Goal: Book appointment/travel/reservation

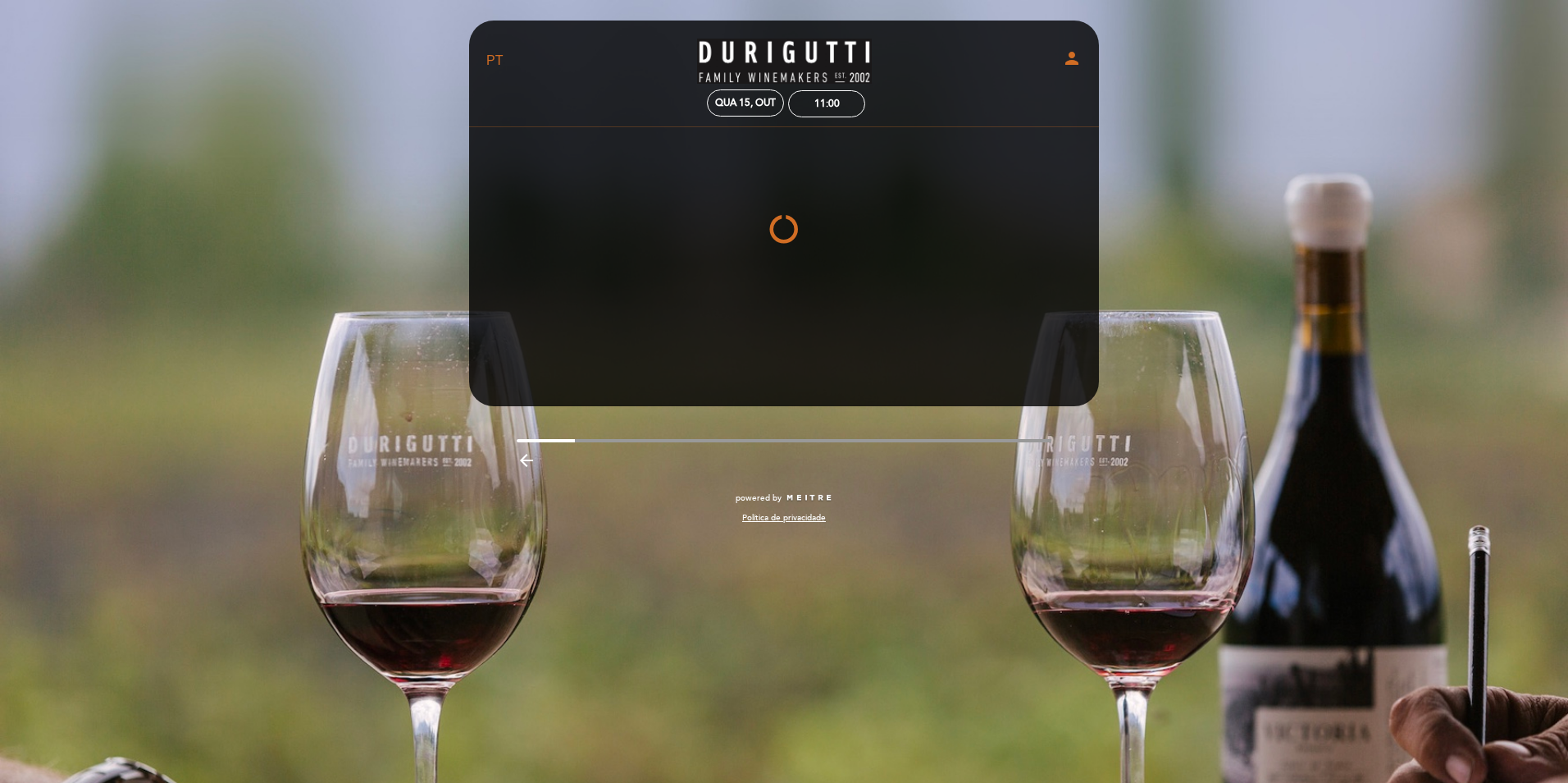
select select "pt"
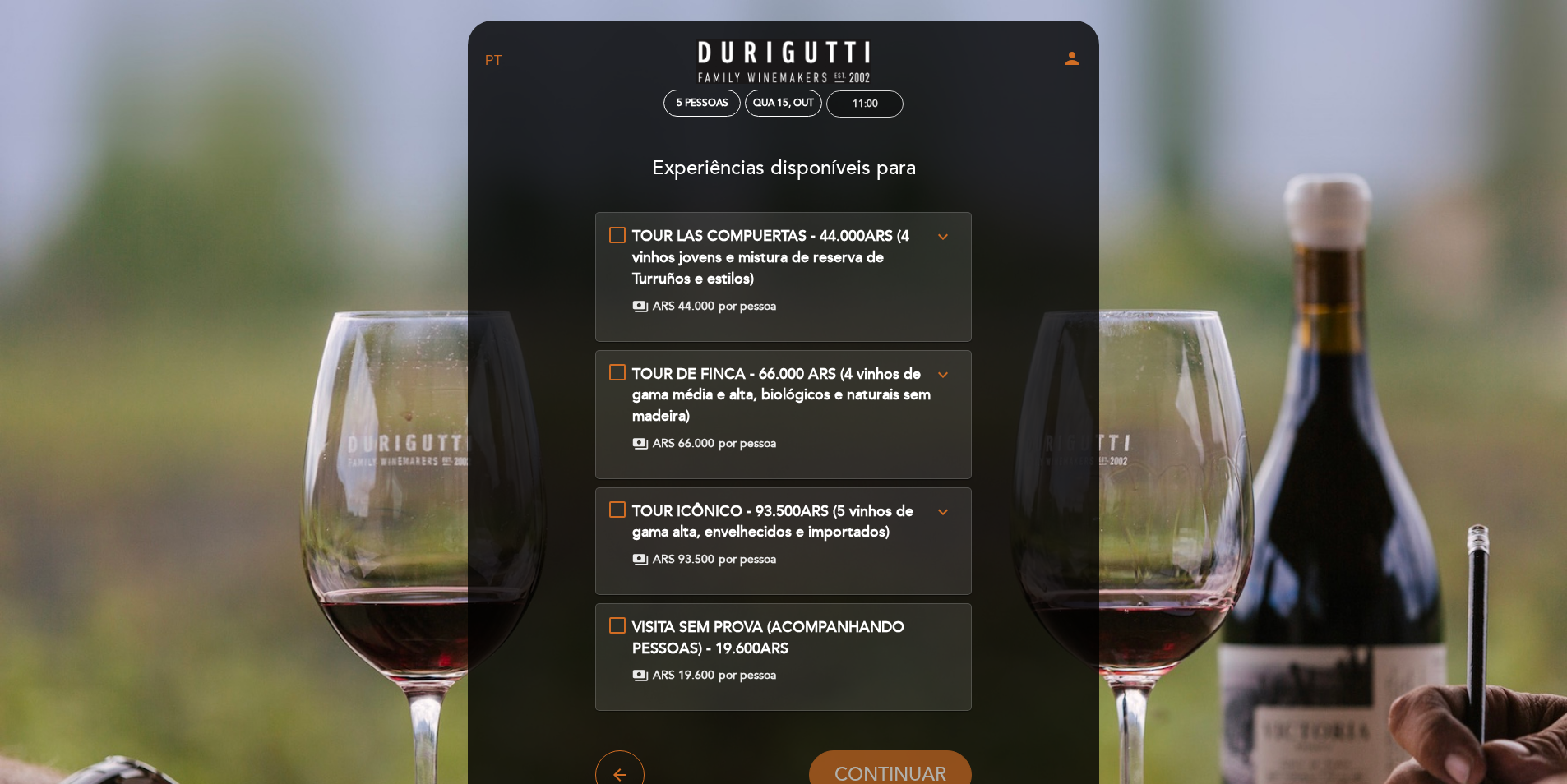
click at [877, 96] on div "11:00" at bounding box center [865, 104] width 75 height 25
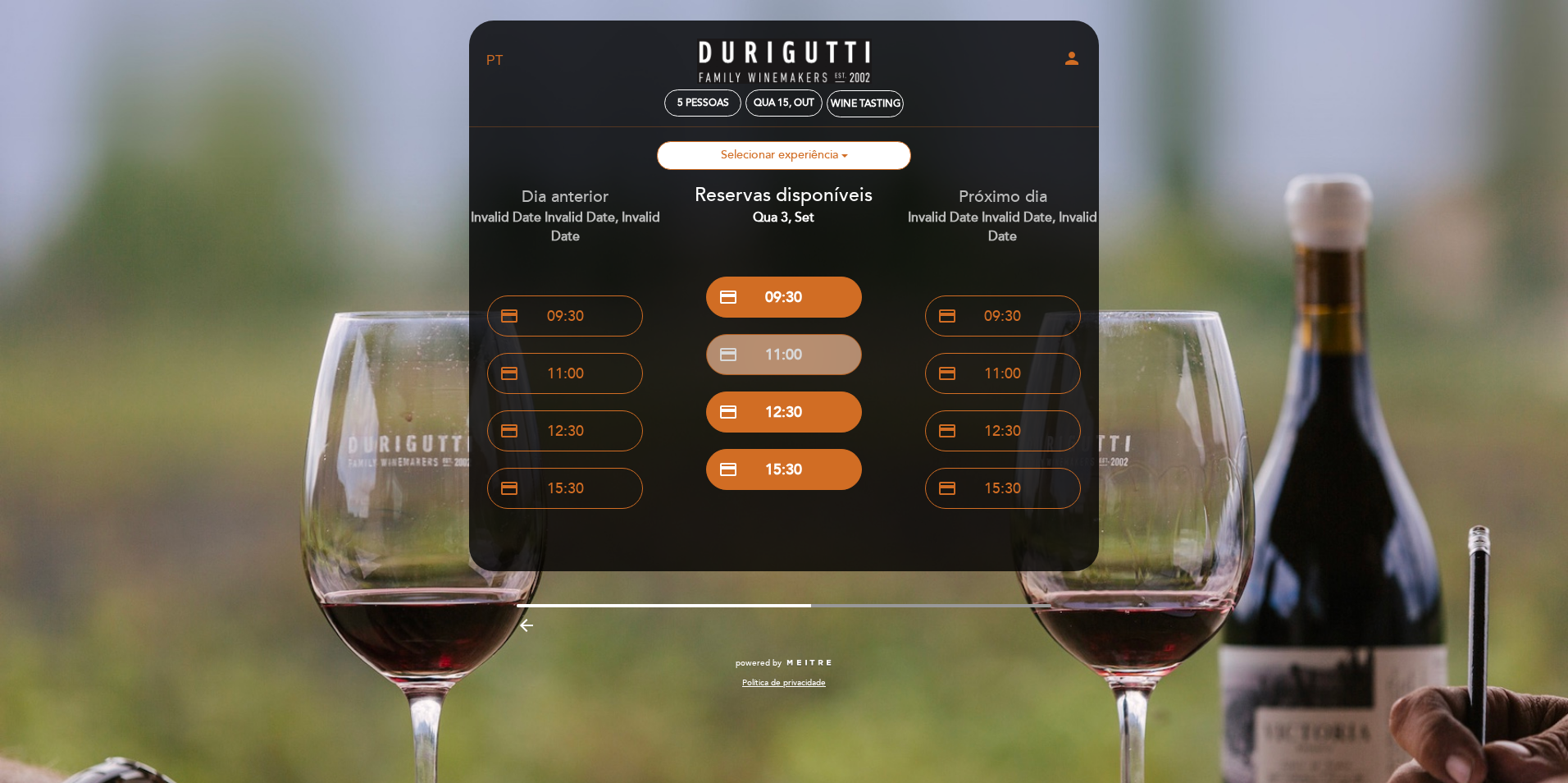
click at [784, 359] on button "credit_card 11:00" at bounding box center [784, 354] width 156 height 41
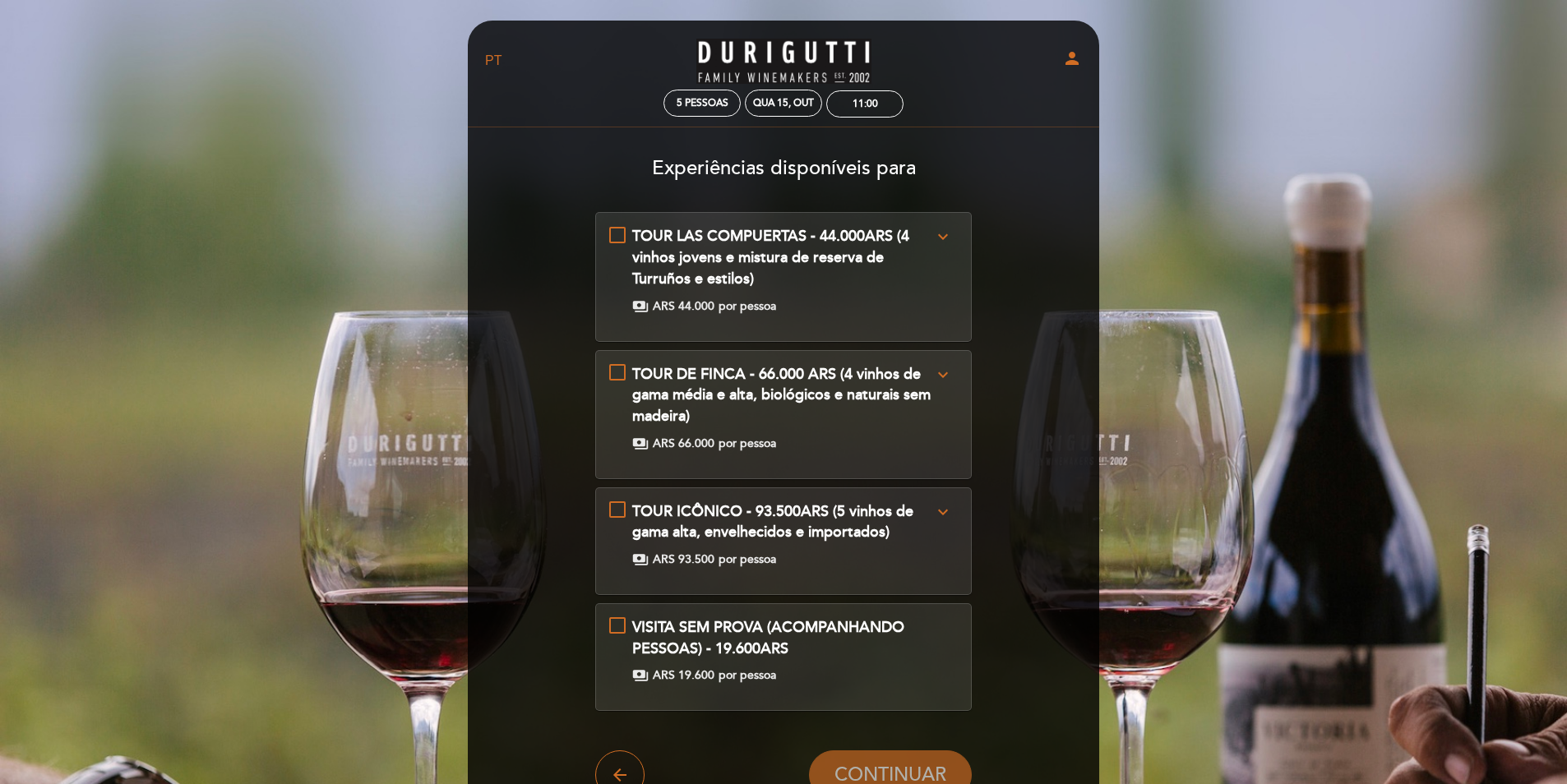
click at [952, 284] on div "TOUR LAS COMPUERTAS - 44.000ARS (4 vinhos jovens e mistura de reserva de Turruñ…" at bounding box center [784, 269] width 349 height 88
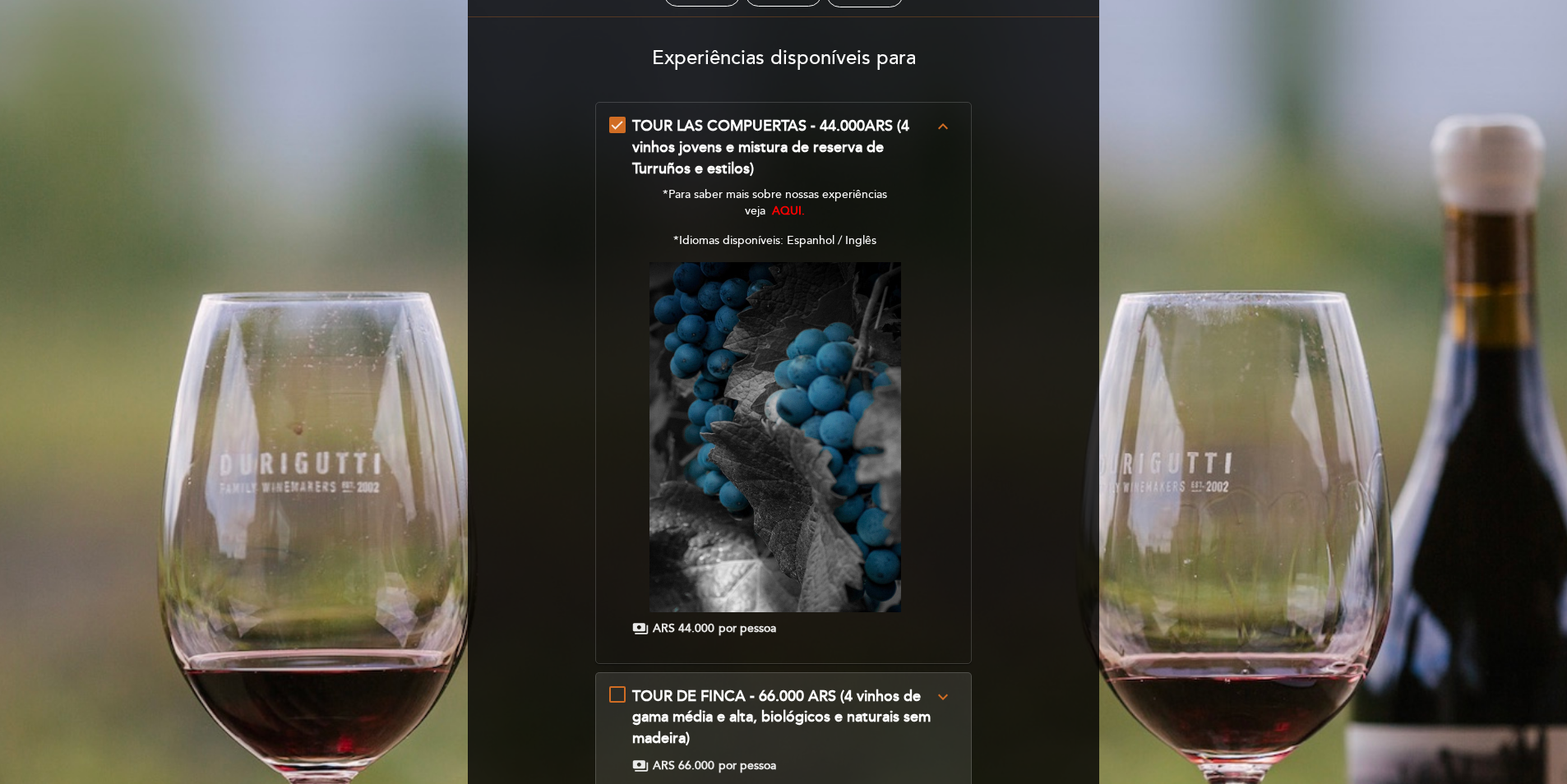
scroll to position [82, 0]
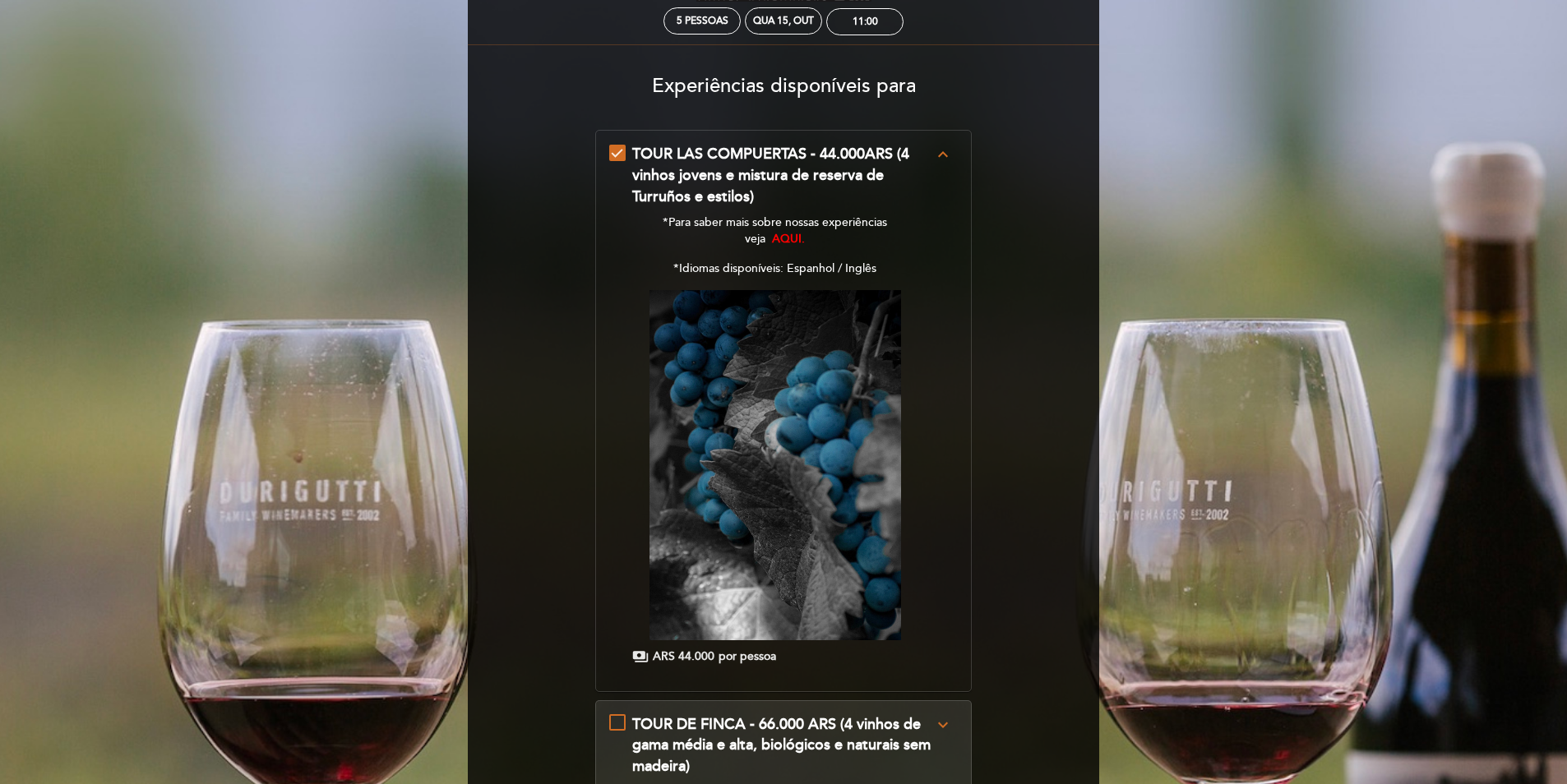
click at [785, 234] on span "AQUI." at bounding box center [788, 238] width 33 height 14
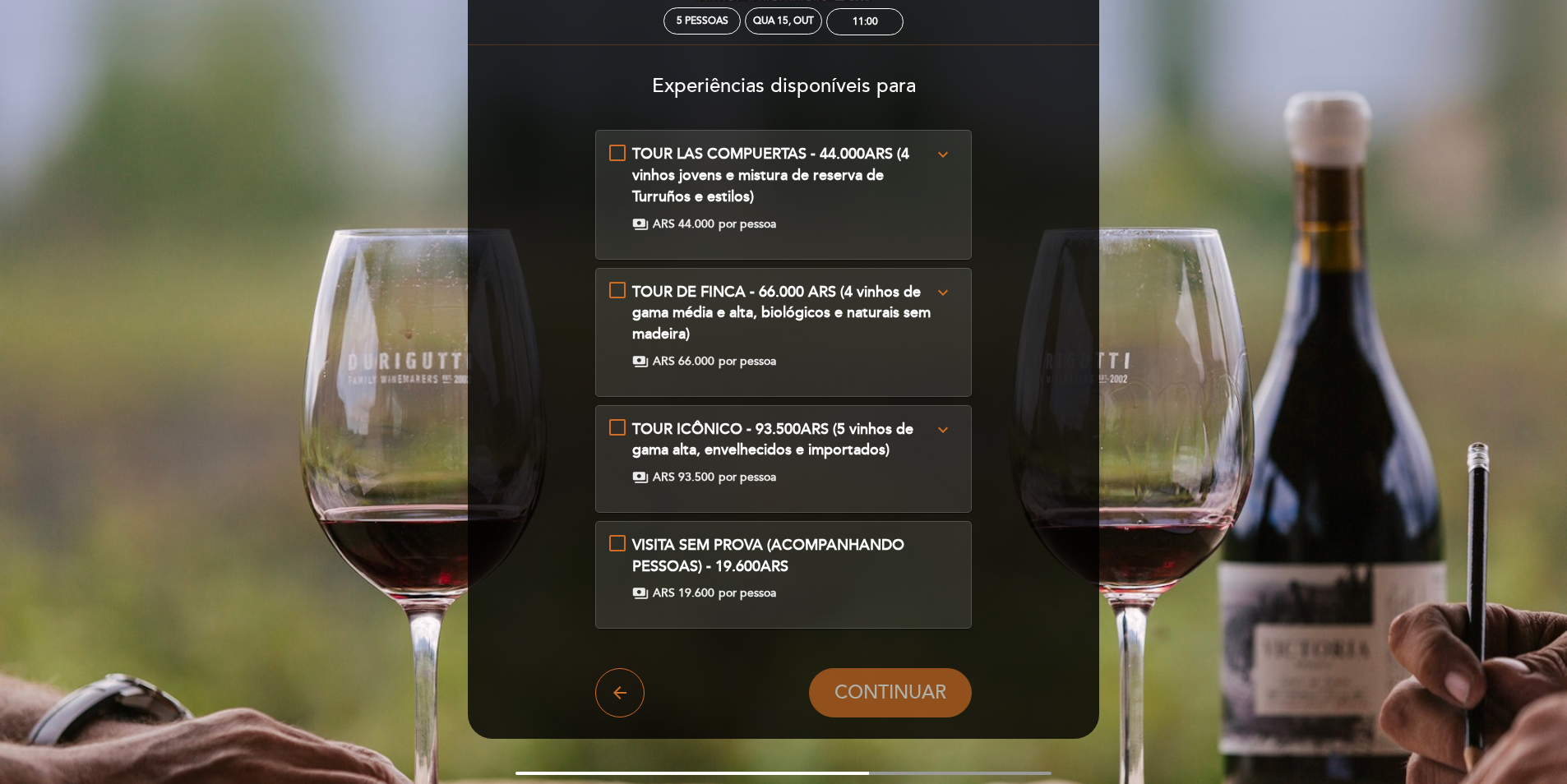
click at [845, 203] on div "TOUR LAS COMPUERTAS - 44.000ARS (4 vinhos jovens e mistura de reserva de Turruñ…" at bounding box center [783, 176] width 302 height 64
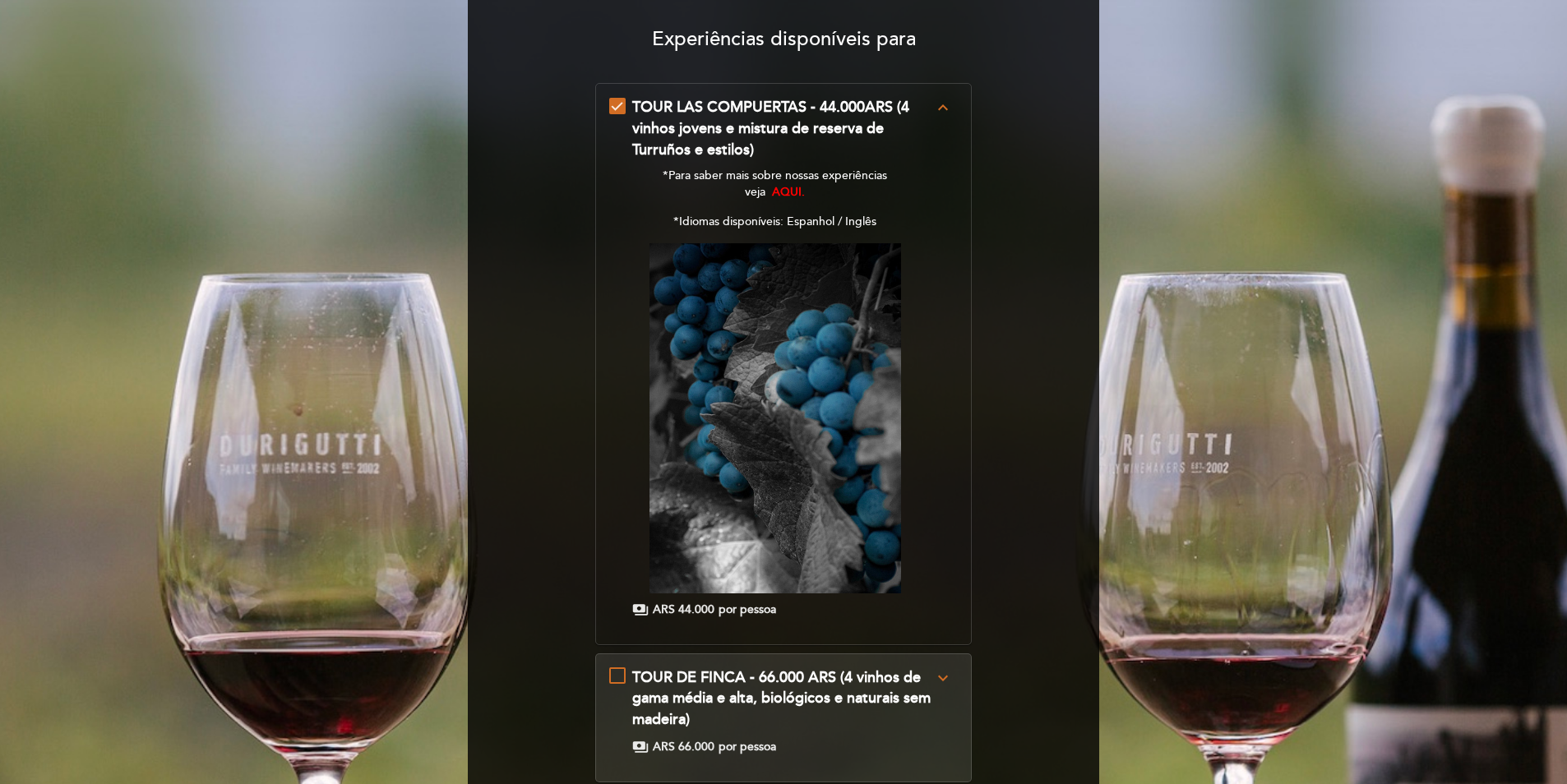
scroll to position [329, 0]
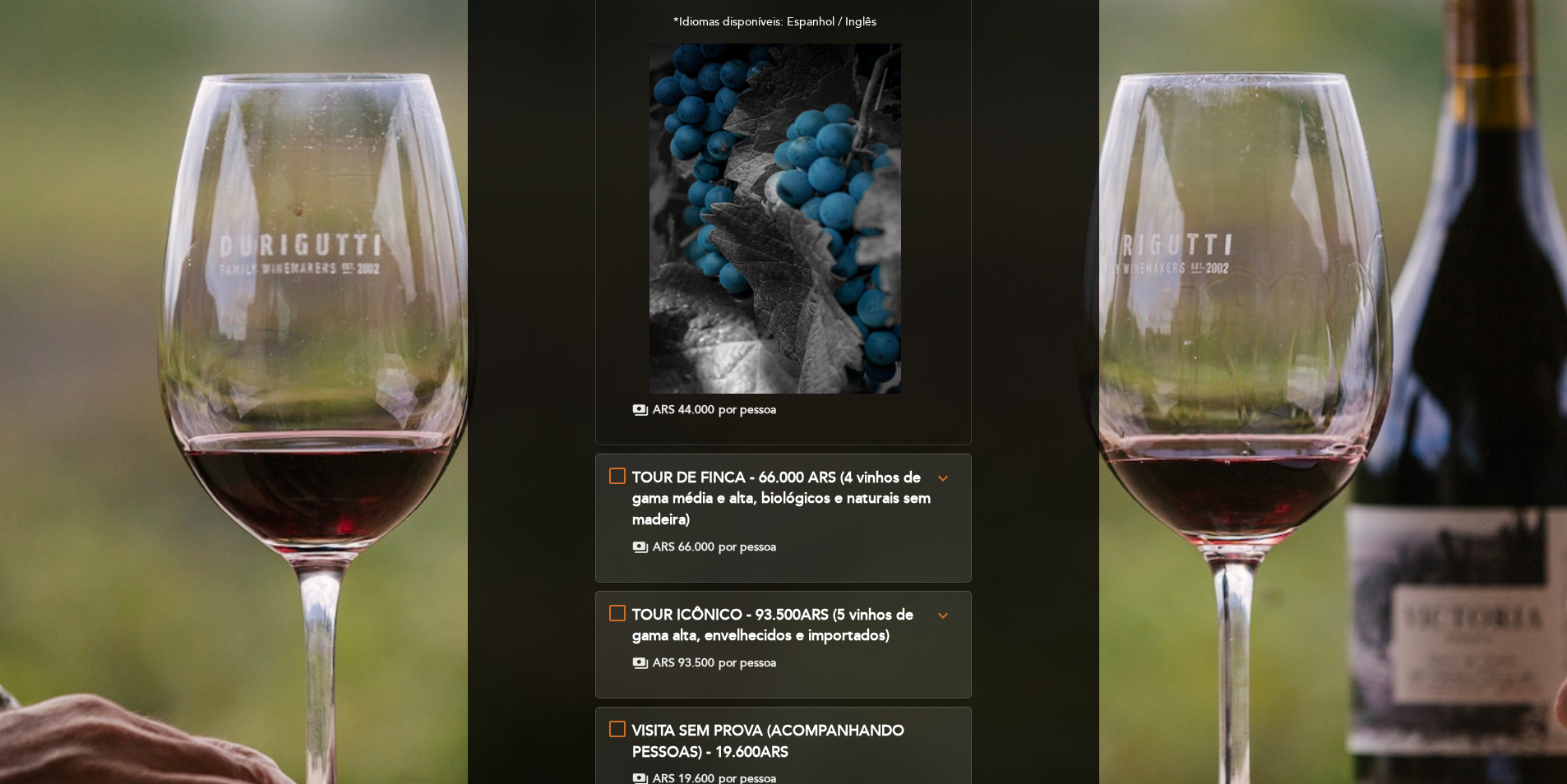
click at [918, 505] on span "TOUR DE FINCA - 66.000 ARS (4 vinhos de gama média e alta, biológicos e naturai…" at bounding box center [781, 499] width 298 height 60
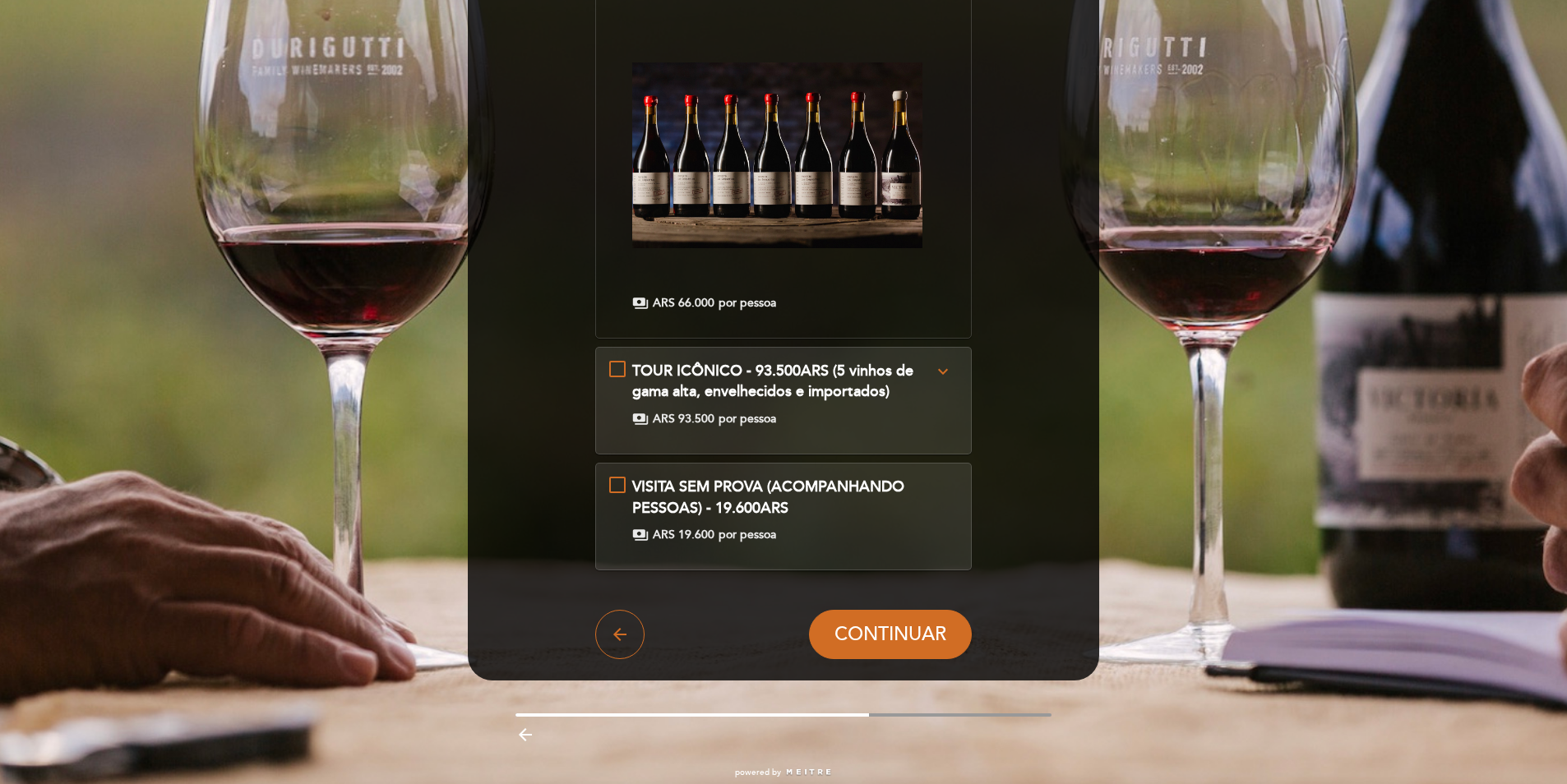
click at [917, 419] on div "payments ARS 93.500 por pessoa" at bounding box center [783, 419] width 302 height 16
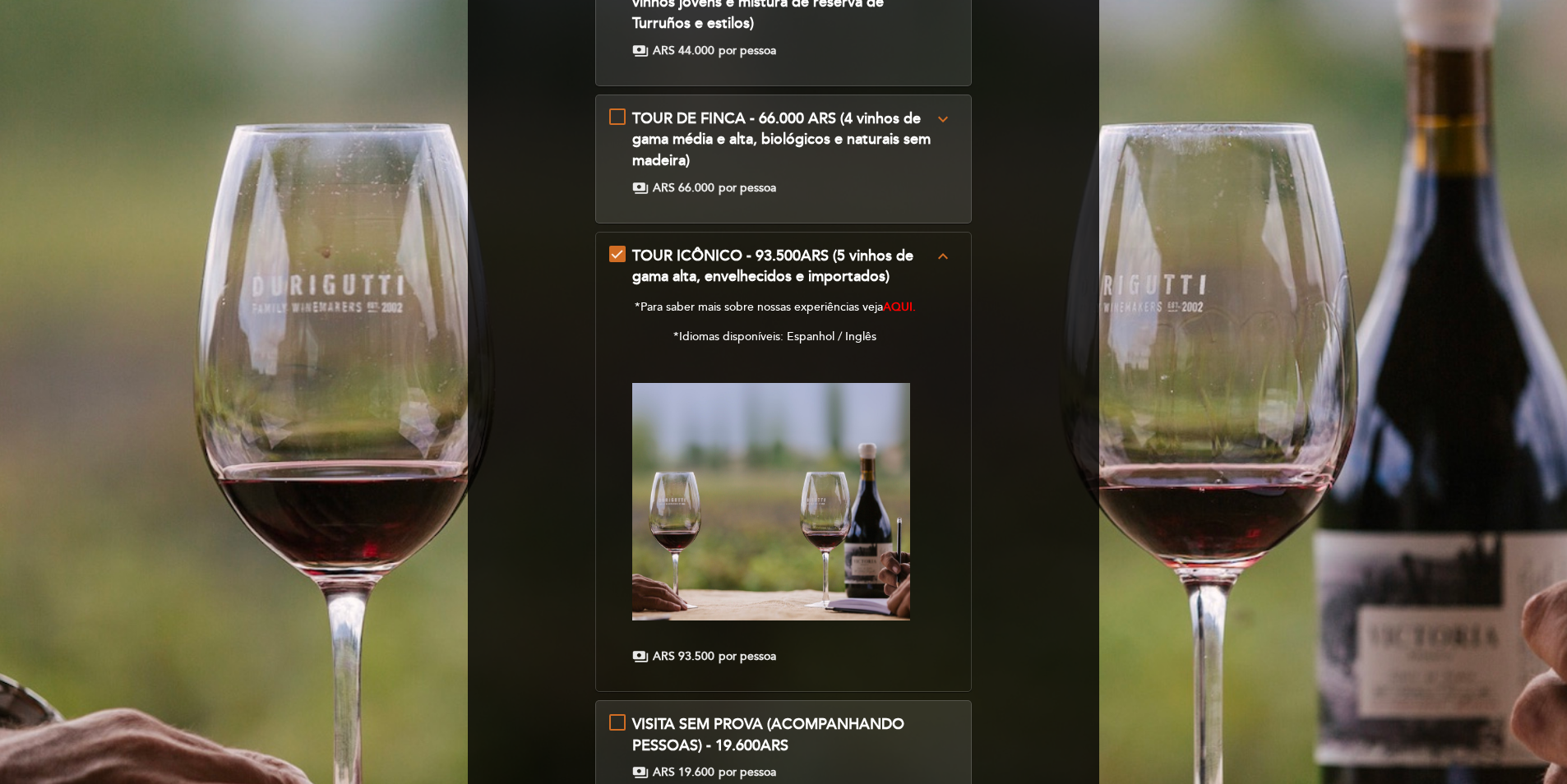
scroll to position [469, 0]
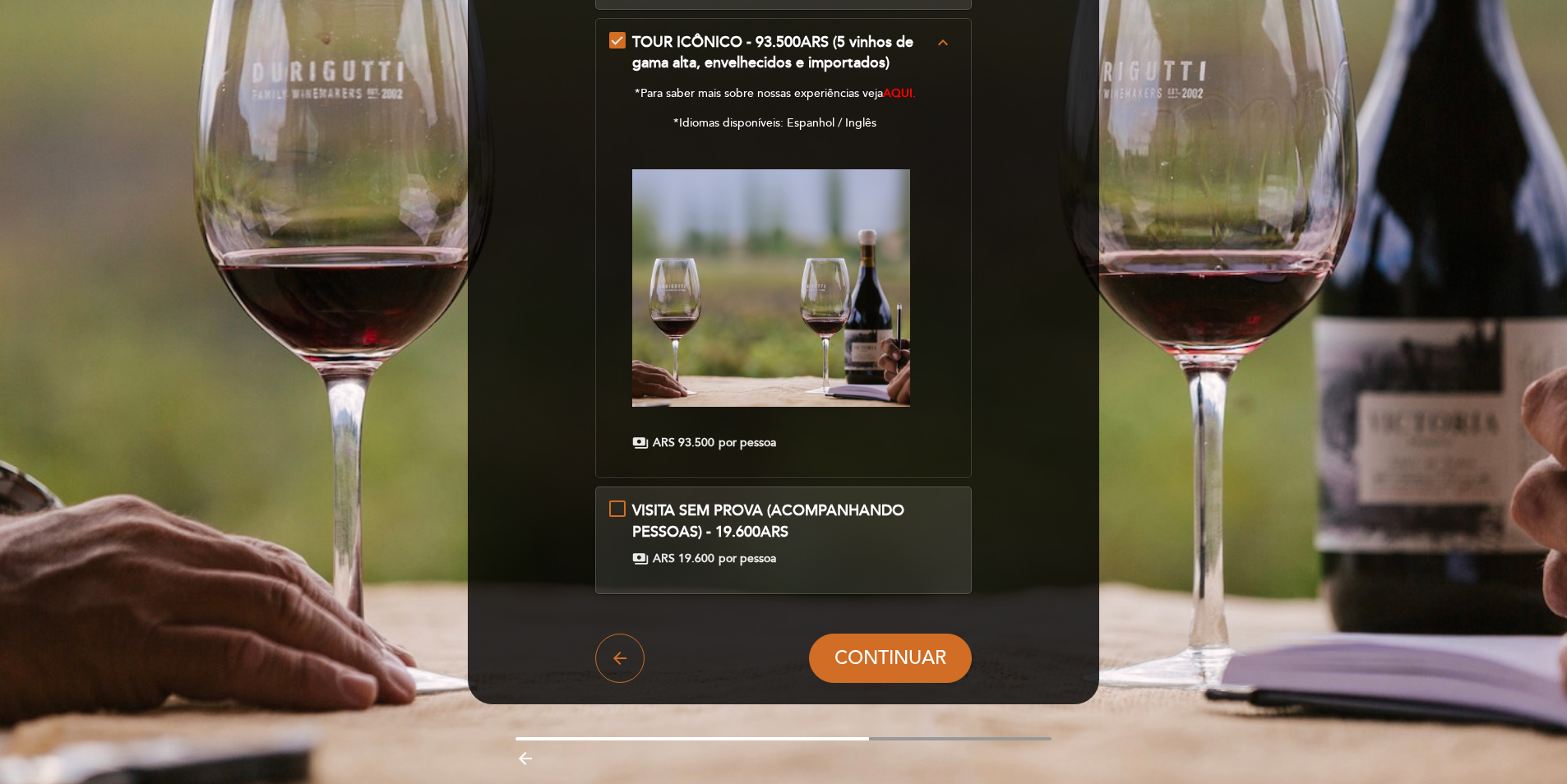
click at [908, 587] on div "VISITA SEM PROVA (ACOMPANHANDO PESSOAS) - 19.600ARS payments ARS 19.600 por pes…" at bounding box center [784, 540] width 377 height 108
click at [913, 549] on div "VISITA SEM PROVA (ACOMPANHANDO PESSOAS) - 19.600ARS payments ARS 19.600 por pes…" at bounding box center [784, 533] width 349 height 67
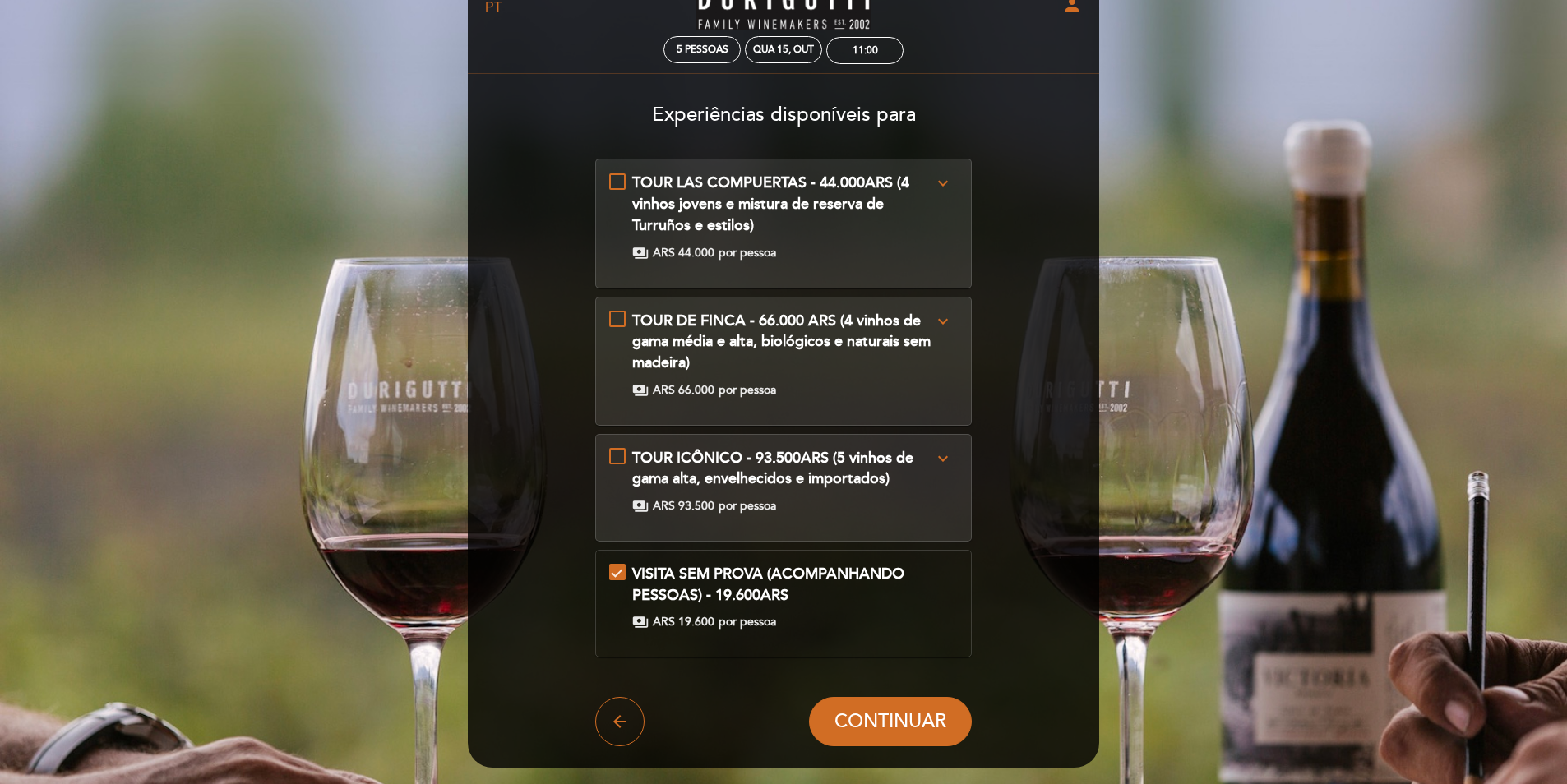
scroll to position [82, 0]
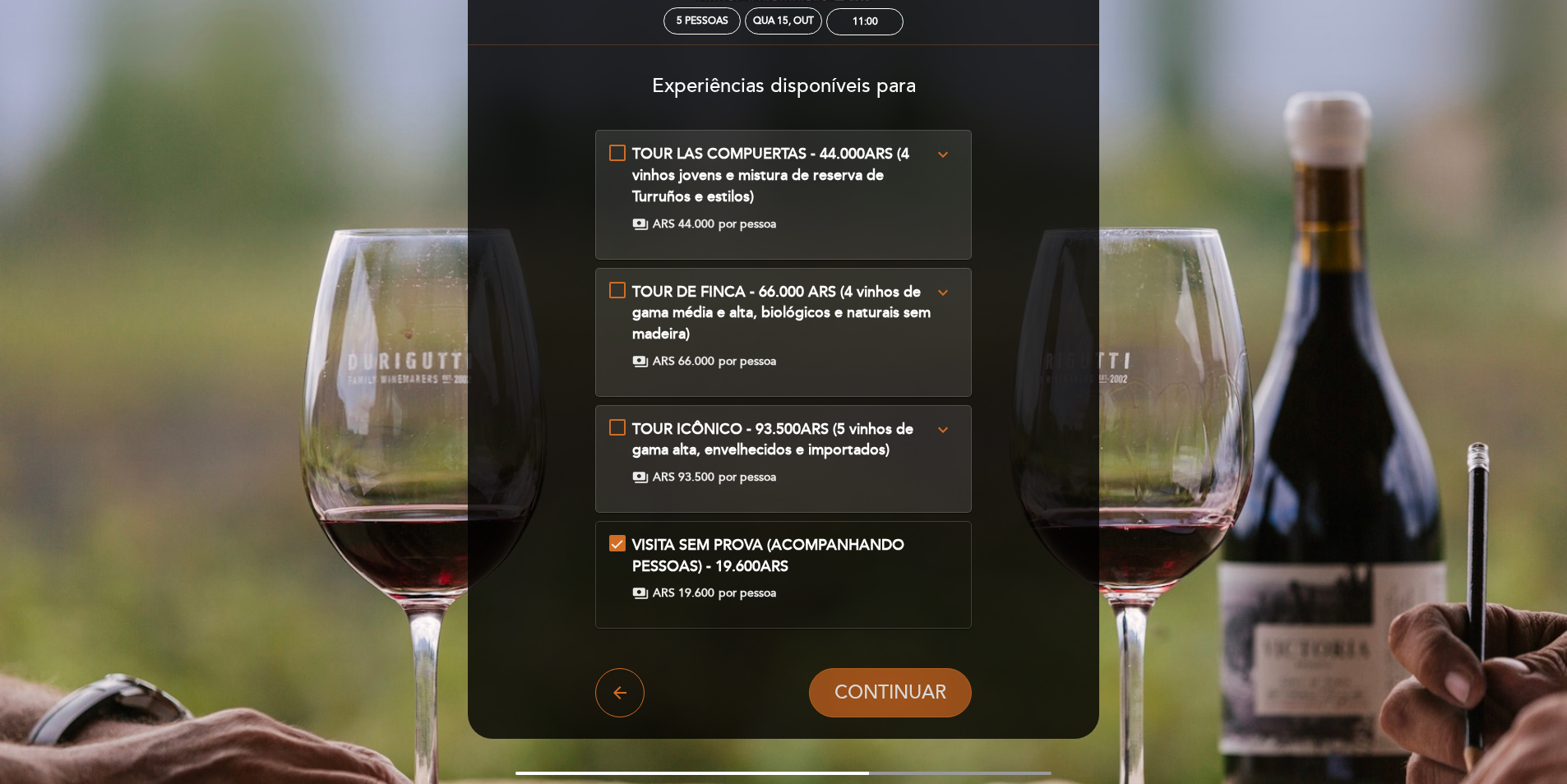
click at [870, 680] on button "CONTINUAR" at bounding box center [890, 692] width 163 height 49
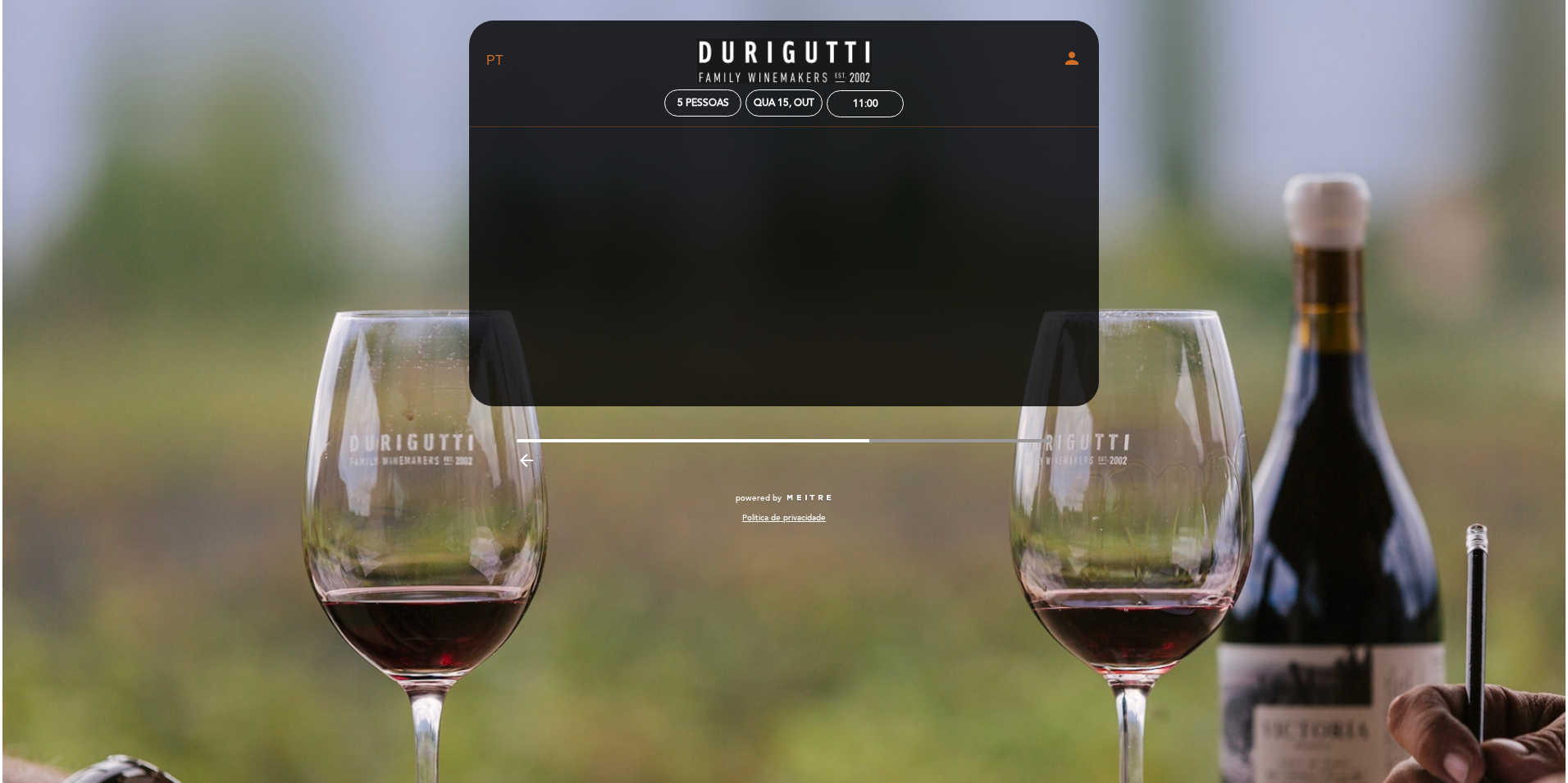
scroll to position [0, 0]
